Goal: Task Accomplishment & Management: Use online tool/utility

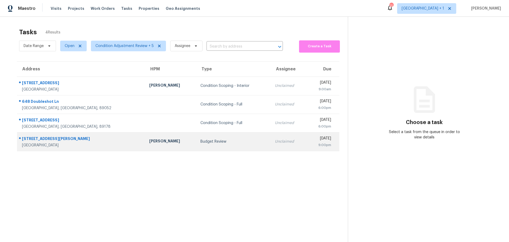
click at [72, 144] on div "[GEOGRAPHIC_DATA]" at bounding box center [81, 144] width 119 height 5
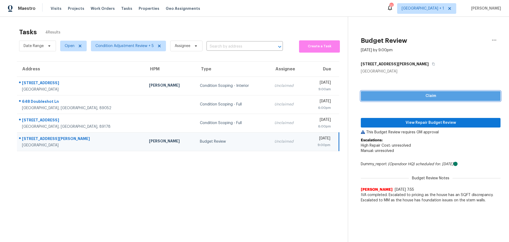
click at [400, 94] on span "Claim" at bounding box center [430, 96] width 131 height 7
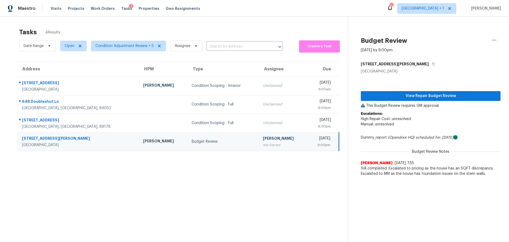
click at [408, 129] on p "Escalations: High Repair Cost: unresolved Manual: unresolved" at bounding box center [431, 121] width 140 height 21
click at [410, 94] on span "View Repair Budget Review" at bounding box center [430, 96] width 131 height 7
